Goal: Task Accomplishment & Management: Complete application form

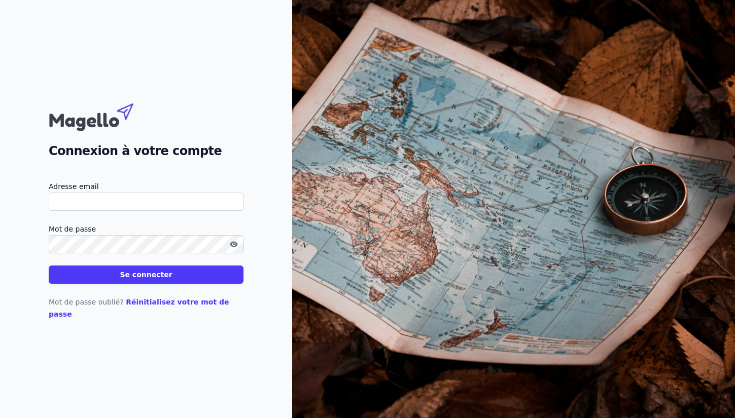
click at [158, 209] on input "Adresse email" at bounding box center [146, 202] width 195 height 18
type input "[PERSON_NAME][EMAIL_ADDRESS][DOMAIN_NAME]"
click at [49, 266] on button "Se connecter" at bounding box center [146, 275] width 195 height 18
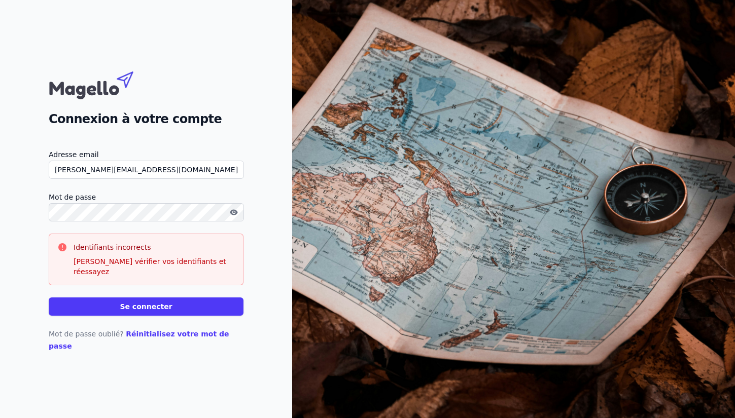
click at [0, 212] on html "Connexion à votre compte Adresse email [PERSON_NAME][EMAIL_ADDRESS][DOMAIN_NAME…" at bounding box center [367, 209] width 735 height 418
click at [49, 298] on button "Se connecter" at bounding box center [146, 307] width 195 height 18
click at [141, 309] on button "Se connecter" at bounding box center [146, 307] width 195 height 18
click at [236, 215] on icon "button" at bounding box center [234, 212] width 8 height 6
click at [155, 310] on button "Se connecter" at bounding box center [146, 307] width 195 height 18
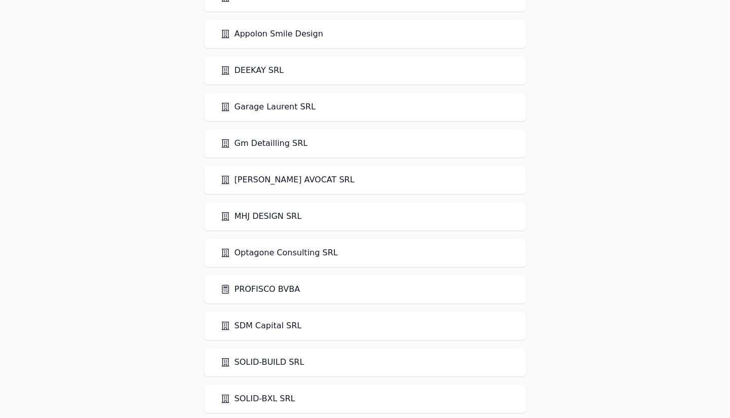
scroll to position [75, 0]
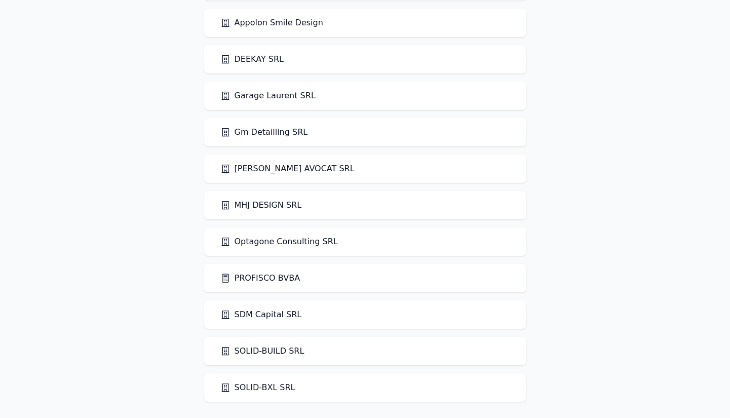
click at [242, 280] on link "PROFISCO BVBA" at bounding box center [261, 278] width 80 height 12
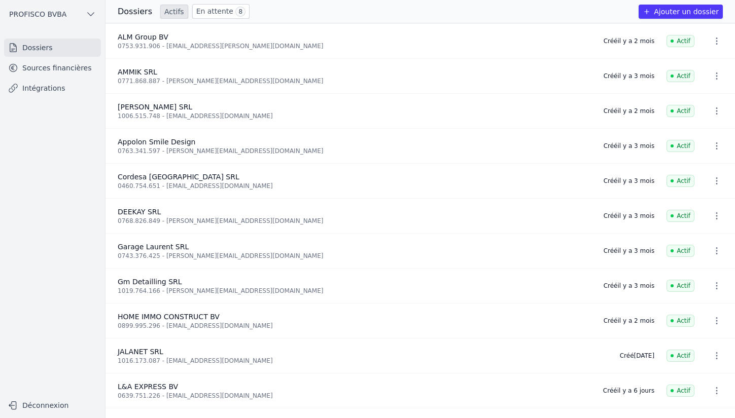
click at [213, 12] on link "En attente 8" at bounding box center [220, 11] width 57 height 15
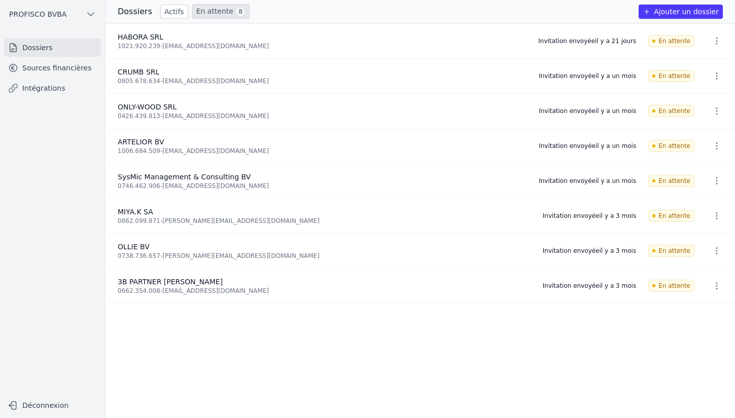
click at [711, 249] on icon "button" at bounding box center [716, 251] width 10 height 10
click at [127, 248] on div at bounding box center [367, 209] width 735 height 418
click at [131, 247] on span "OLLIE BV" at bounding box center [134, 247] width 32 height 8
drag, startPoint x: 637, startPoint y: 384, endPoint x: 628, endPoint y: 374, distance: 13.6
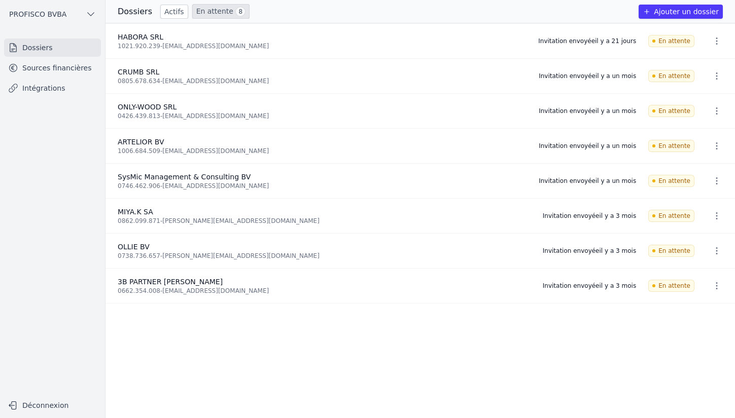
click at [637, 384] on ul "HABORA SRL 1021.920.239 - [EMAIL_ADDRESS][DOMAIN_NAME] Invitation envoyée [DATE…" at bounding box center [419, 220] width 629 height 395
click at [711, 252] on icon "button" at bounding box center [716, 251] width 10 height 10
click at [697, 271] on button "Supprimer" at bounding box center [697, 273] width 63 height 20
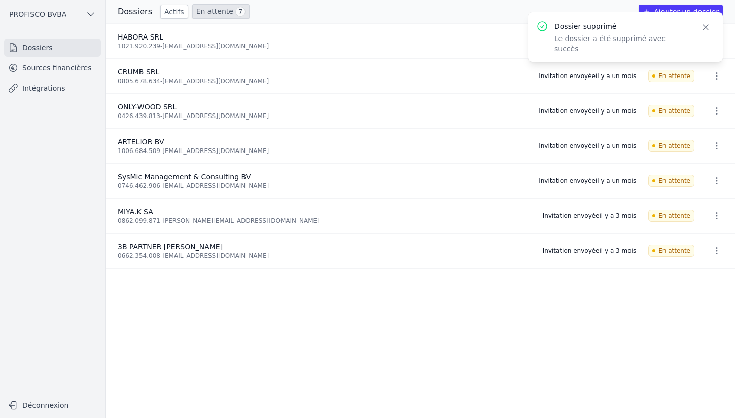
click at [703, 27] on icon "button" at bounding box center [705, 27] width 10 height 10
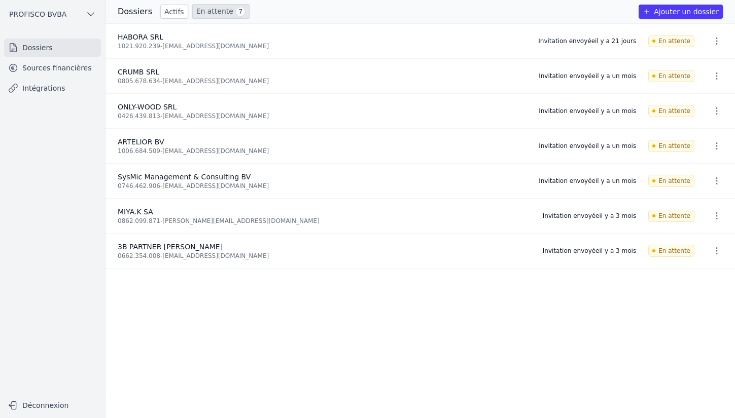
click at [681, 11] on button "Ajouter un dossier" at bounding box center [680, 12] width 84 height 14
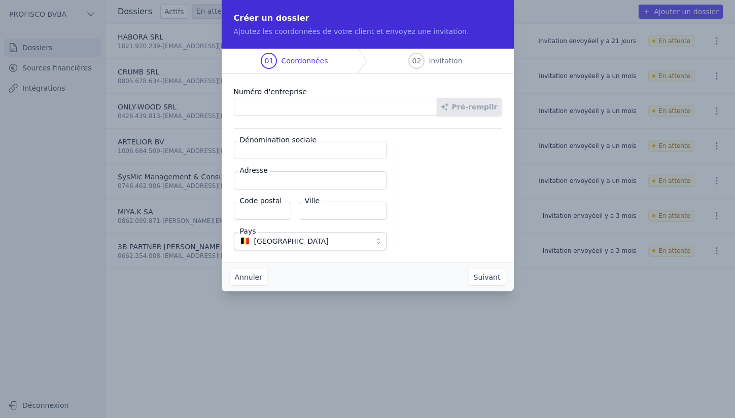
click at [294, 107] on input "Numéro d'entreprise" at bounding box center [335, 107] width 203 height 18
click at [276, 108] on input "Numéro d'entreprise" at bounding box center [335, 107] width 203 height 18
type input "0738.736.657"
click at [476, 114] on button "Pré-remplir" at bounding box center [468, 107] width 65 height 18
type input "OLLIE BV"
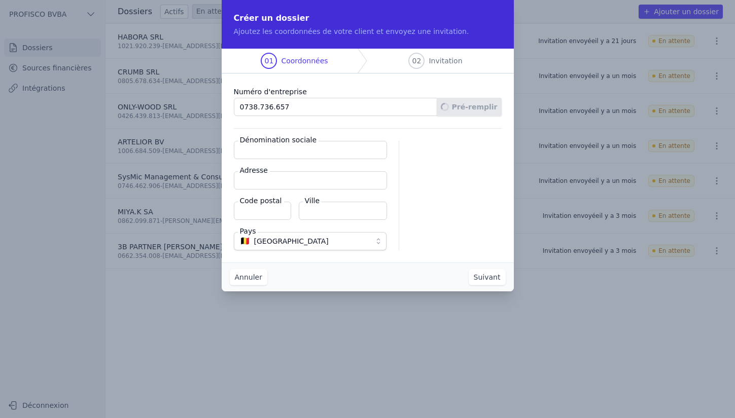
type input "Oppemlaan 134"
type input "1970"
type input "Wezembeek-Oppem"
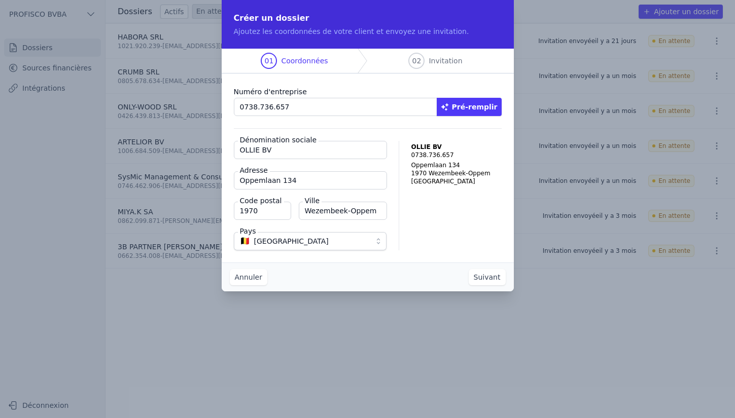
click at [490, 280] on button "Suivant" at bounding box center [486, 277] width 37 height 16
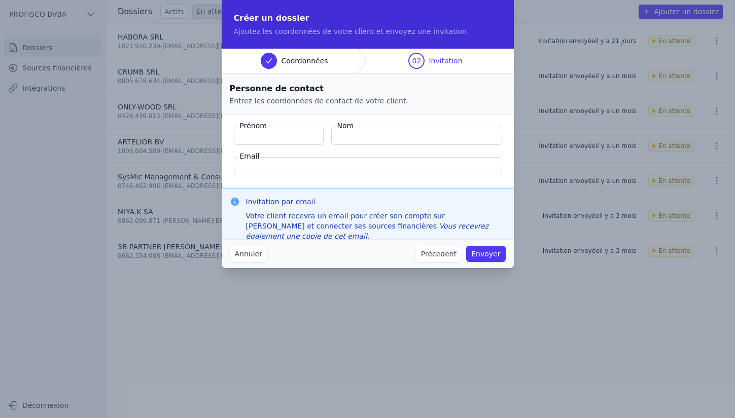
click at [259, 140] on input "Prénom" at bounding box center [279, 136] width 90 height 18
type input "[PERSON_NAME]"
type input "L"
type input "[PERSON_NAME]"
click at [270, 168] on input "Email" at bounding box center [368, 166] width 268 height 18
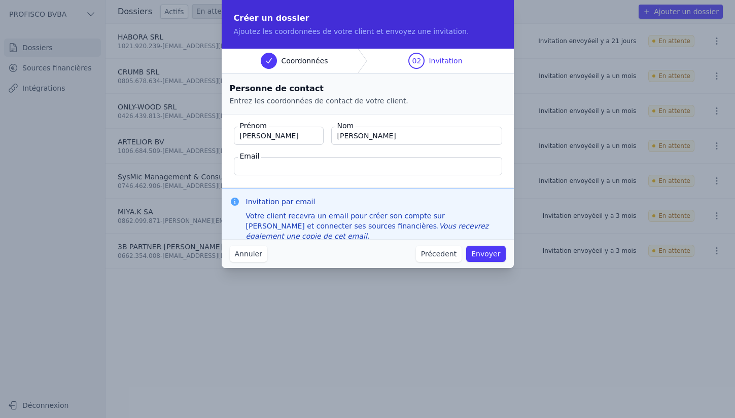
click at [254, 165] on input "Email" at bounding box center [368, 166] width 268 height 18
type input "[PERSON_NAME][EMAIL_ADDRESS][DOMAIN_NAME]"
click at [491, 255] on button "Envoyer" at bounding box center [485, 254] width 39 height 16
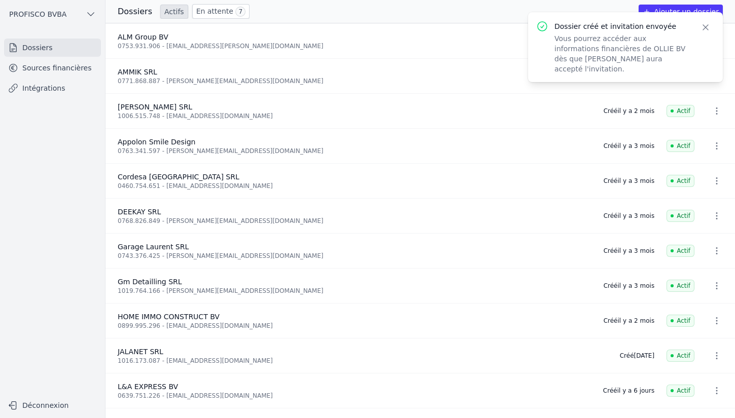
click at [205, 10] on link "En attente 7" at bounding box center [220, 11] width 57 height 15
